Goal: Task Accomplishment & Management: Use online tool/utility

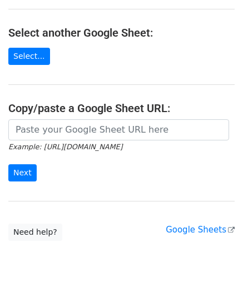
scroll to position [191, 0]
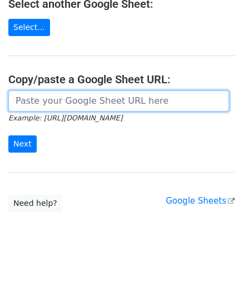
click at [70, 98] on input "url" at bounding box center [118, 101] width 221 height 21
paste input "https://docs.google.com/spreadsheets/d/1MGBHw-_Nul8LjGSsvqZk0B5v4n-XsJCK7p8o9mm…"
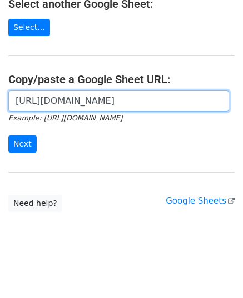
scroll to position [0, 247]
type input "https://docs.google.com/spreadsheets/d/1MGBHw-_Nul8LjGSsvqZk0B5v4n-XsJCK7p8o9mm…"
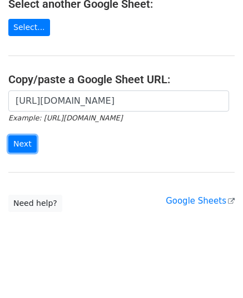
scroll to position [0, 0]
click at [14, 136] on input "Next" at bounding box center [22, 144] width 28 height 17
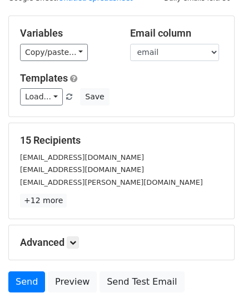
scroll to position [87, 0]
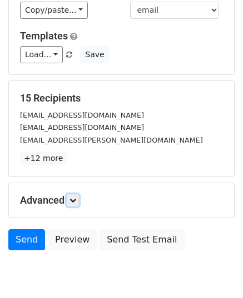
click at [76, 198] on icon at bounding box center [72, 200] width 7 height 7
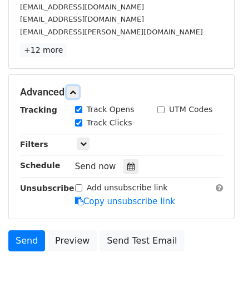
scroll to position [198, 0]
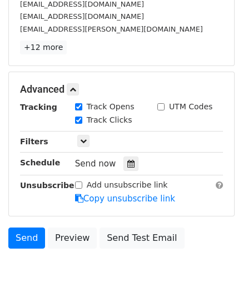
click at [128, 160] on icon at bounding box center [130, 164] width 7 height 8
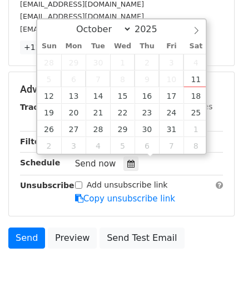
type input "2025-10-13 12:00"
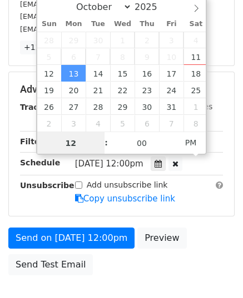
scroll to position [0, 0]
type input "9"
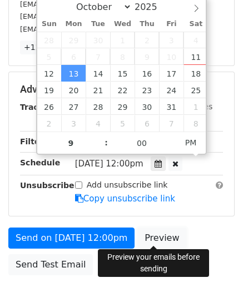
type input "2025-10-13 21:00"
click at [139, 237] on link "Preview" at bounding box center [161, 238] width 49 height 21
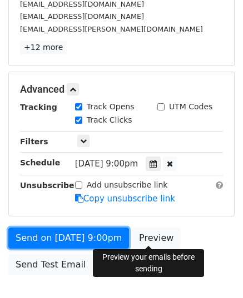
click at [84, 231] on link "Send on Oct 13 at 9:00pm" at bounding box center [68, 238] width 121 height 21
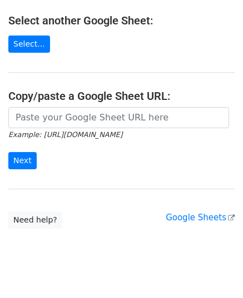
scroll to position [191, 0]
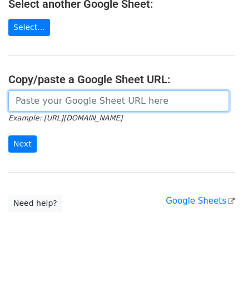
click at [84, 106] on input "url" at bounding box center [118, 101] width 221 height 21
paste input "https://docs.google.com/spreadsheets/d/1gVDtQWHoQSGQOALZa4_SlFcL0qp-IYaSlbritCP…"
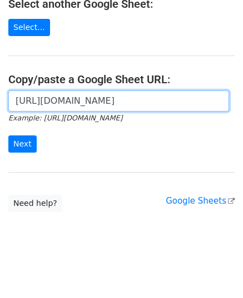
scroll to position [0, 237]
type input "https://docs.google.com/spreadsheets/d/1gVDtQWHoQSGQOALZa4_SlFcL0qp-IYaSlbritCP…"
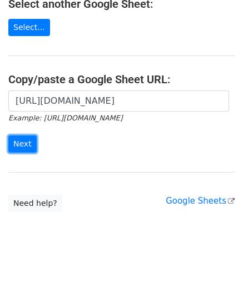
scroll to position [0, 0]
click at [27, 136] on input "Next" at bounding box center [22, 144] width 28 height 17
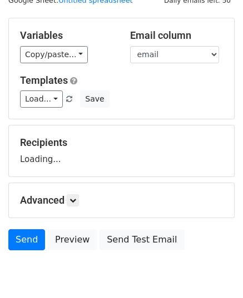
scroll to position [87, 0]
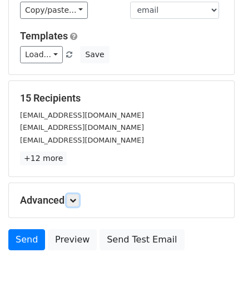
click at [77, 195] on link at bounding box center [73, 201] width 12 height 12
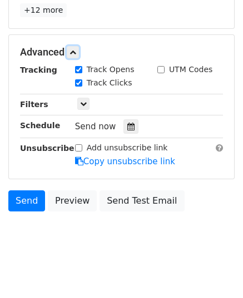
scroll to position [240, 0]
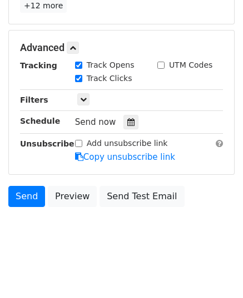
click at [127, 120] on icon at bounding box center [130, 122] width 7 height 8
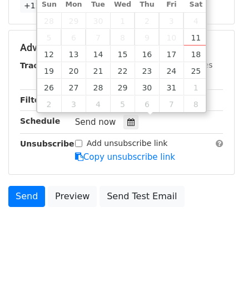
type input "2025-10-14 12:00"
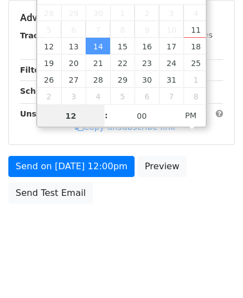
scroll to position [221, 0]
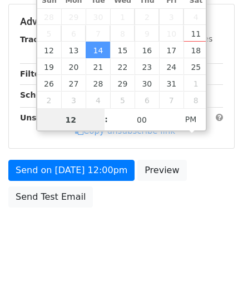
type input "9"
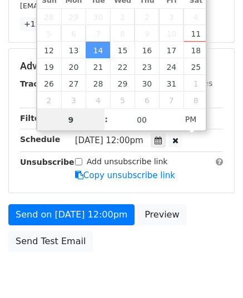
scroll to position [240, 0]
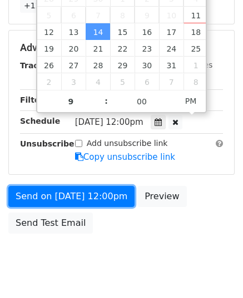
type input "2025-10-14 21:00"
click at [89, 190] on link "Send on Oct 14 at 12:00pm" at bounding box center [71, 196] width 126 height 21
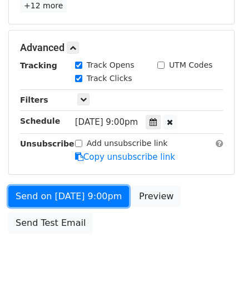
click at [89, 190] on link "Send on Oct 14 at 9:00pm" at bounding box center [68, 196] width 121 height 21
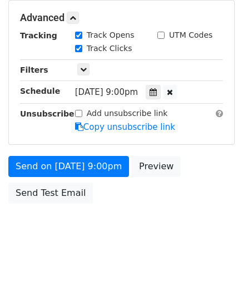
scroll to position [221, 0]
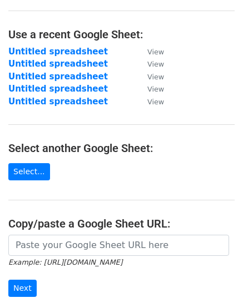
scroll to position [167, 0]
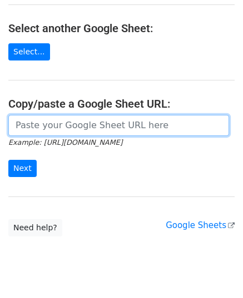
click at [77, 121] on input "url" at bounding box center [118, 125] width 221 height 21
paste input "https://docs.google.com/spreadsheets/d/1R5PFU_G4fuUHiXIVzA25yA_zCS9-H61esNlqmZZ…"
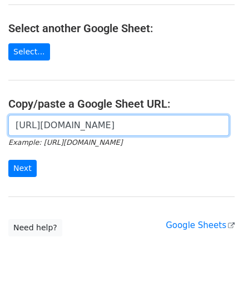
scroll to position [0, 245]
type input "https://docs.google.com/spreadsheets/d/1R5PFU_G4fuUHiXIVzA25yA_zCS9-H61esNlqmZZ…"
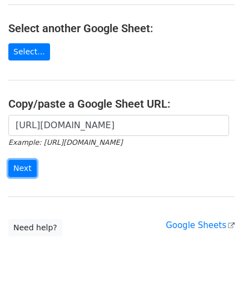
click at [23, 165] on input "Next" at bounding box center [22, 168] width 28 height 17
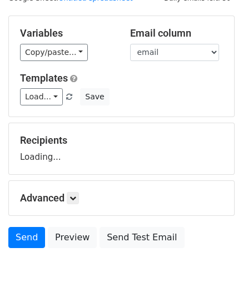
scroll to position [87, 0]
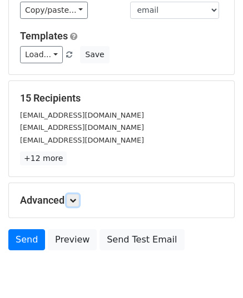
click at [77, 204] on link at bounding box center [73, 201] width 12 height 12
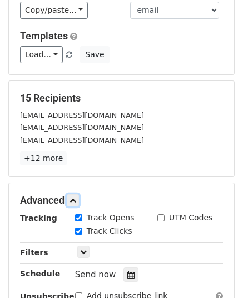
scroll to position [198, 0]
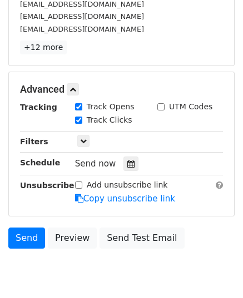
click at [128, 162] on icon at bounding box center [130, 164] width 7 height 8
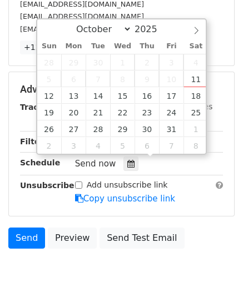
type input "[DATE] 12:00"
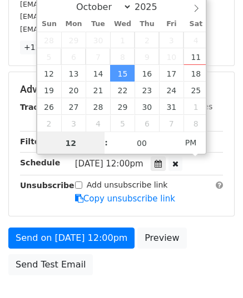
scroll to position [0, 0]
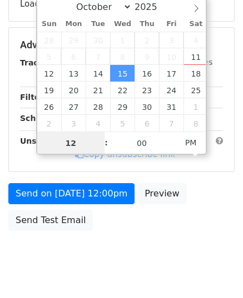
type input "9"
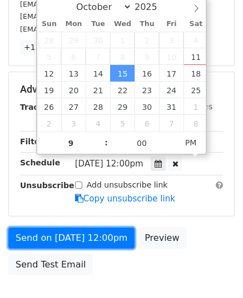
type input "2025-10-15 21:00"
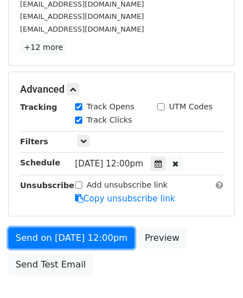
click at [64, 236] on link "Send on Oct 15 at 12:00pm" at bounding box center [71, 238] width 126 height 21
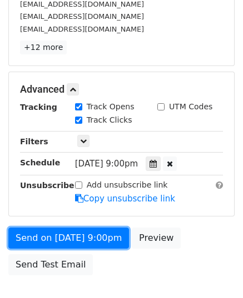
click at [64, 236] on link "Send on Oct 15 at 9:00pm" at bounding box center [68, 238] width 121 height 21
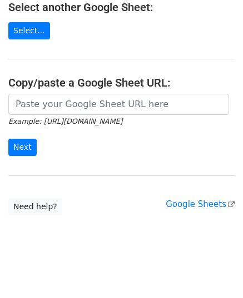
scroll to position [191, 0]
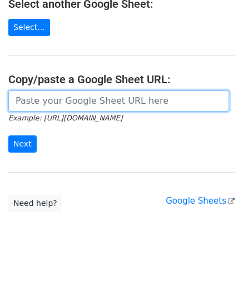
click at [92, 109] on input "url" at bounding box center [118, 101] width 221 height 21
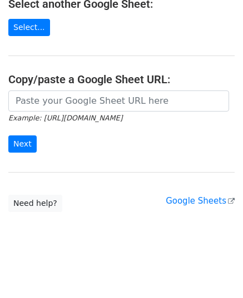
click at [84, 86] on main "Choose a Google Sheet Use one of the options below... Use a recent Google Sheet…" at bounding box center [121, 14] width 243 height 395
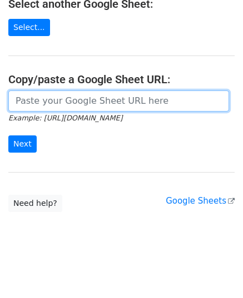
click at [82, 98] on input "url" at bounding box center [118, 101] width 221 height 21
paste input "[URL][DOMAIN_NAME]"
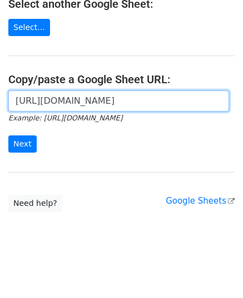
scroll to position [0, 248]
type input "[URL][DOMAIN_NAME]"
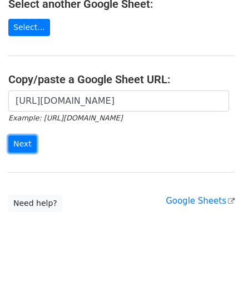
scroll to position [0, 0]
click at [24, 143] on input "Next" at bounding box center [22, 144] width 28 height 17
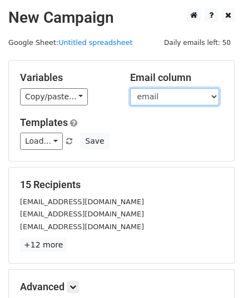
click at [149, 94] on select "email website" at bounding box center [174, 96] width 89 height 17
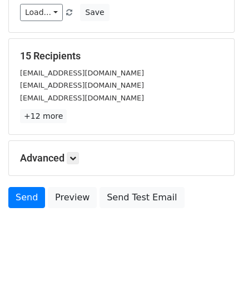
scroll to position [131, 0]
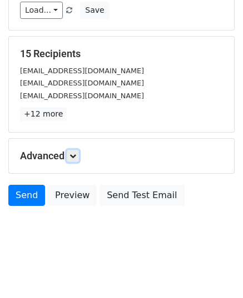
click at [72, 157] on icon at bounding box center [72, 156] width 7 height 7
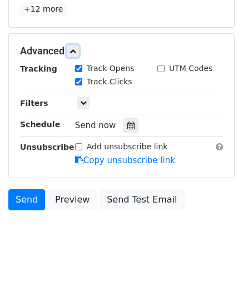
scroll to position [240, 0]
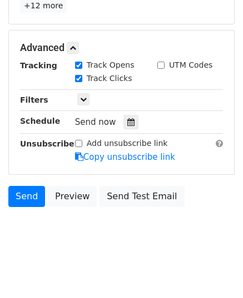
click at [127, 123] on icon at bounding box center [130, 122] width 7 height 8
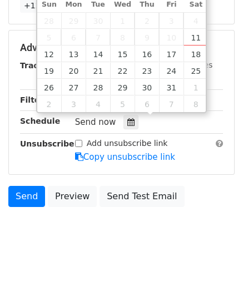
type input "[DATE] 12:00"
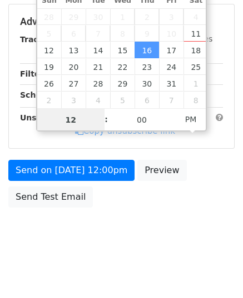
type input "9"
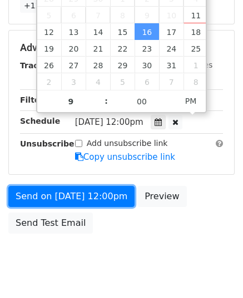
type input "2025-10-16 21:00"
click at [74, 187] on link "Send on Oct 16 at 12:00pm" at bounding box center [71, 196] width 126 height 21
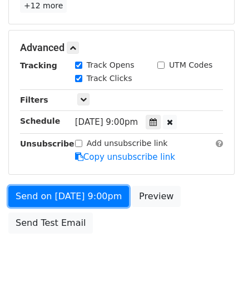
click at [74, 187] on link "Send on Oct 16 at 9:00pm" at bounding box center [68, 196] width 121 height 21
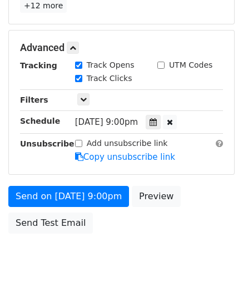
scroll to position [221, 0]
